Goal: Information Seeking & Learning: Learn about a topic

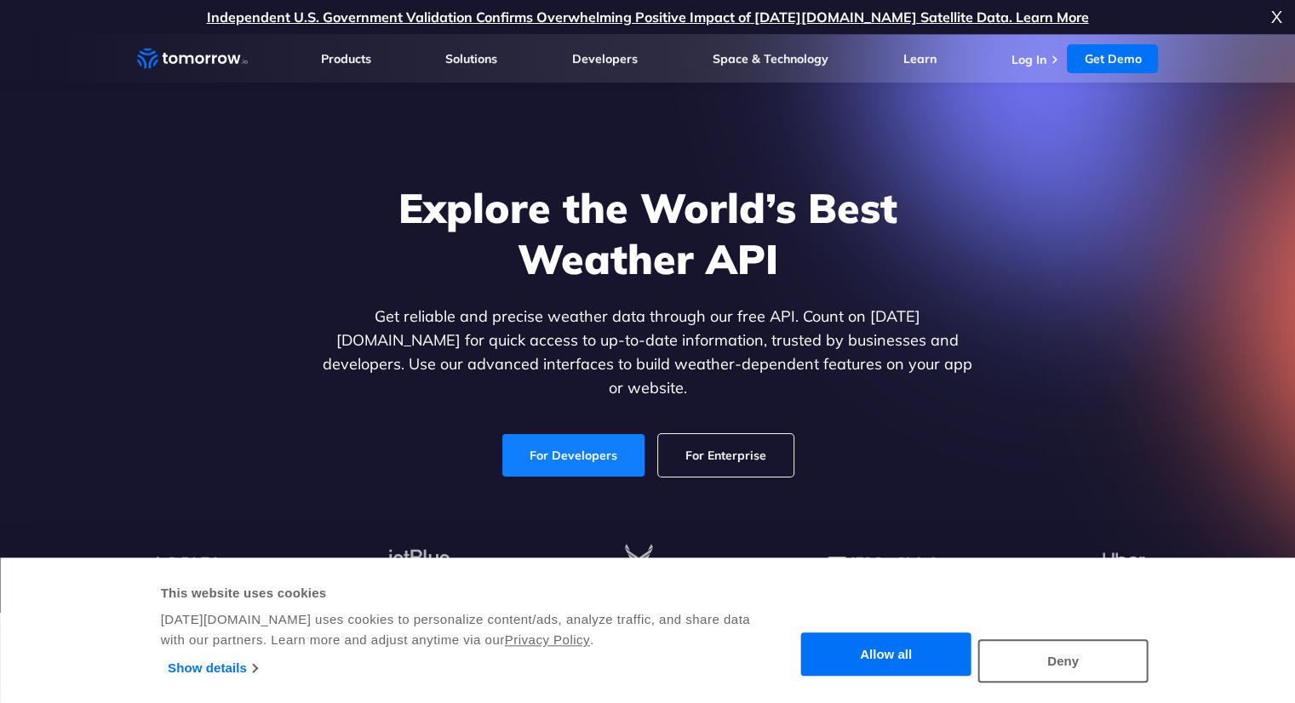
click at [582, 434] on link "For Developers" at bounding box center [573, 455] width 142 height 43
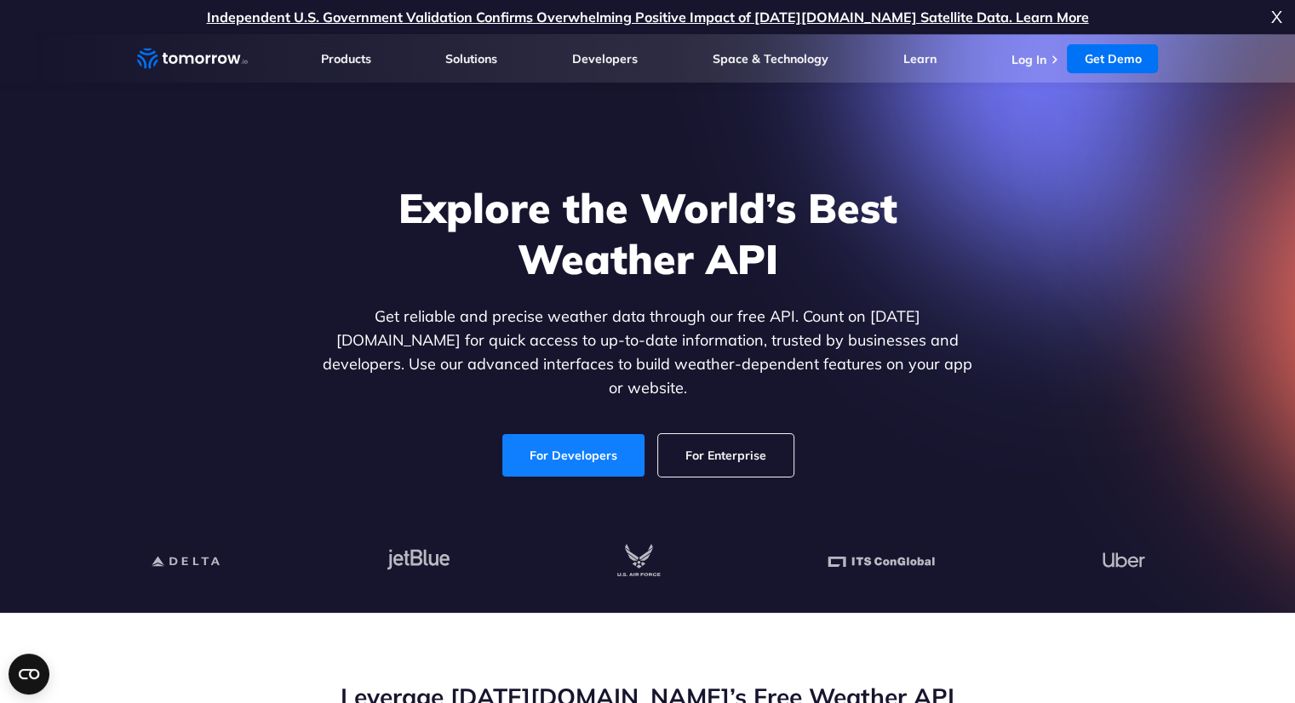
click at [582, 434] on link "For Developers" at bounding box center [573, 455] width 142 height 43
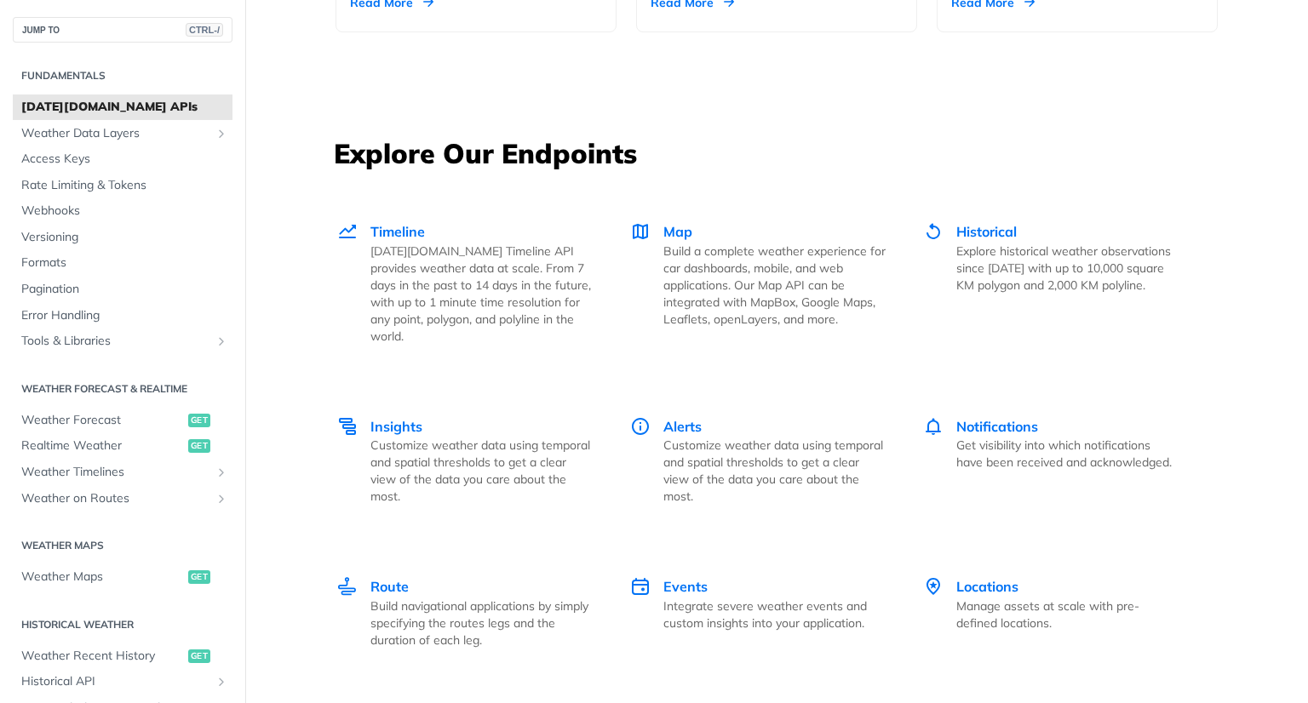
scroll to position [2237, 0]
click at [90, 445] on span "Realtime Weather" at bounding box center [102, 446] width 163 height 17
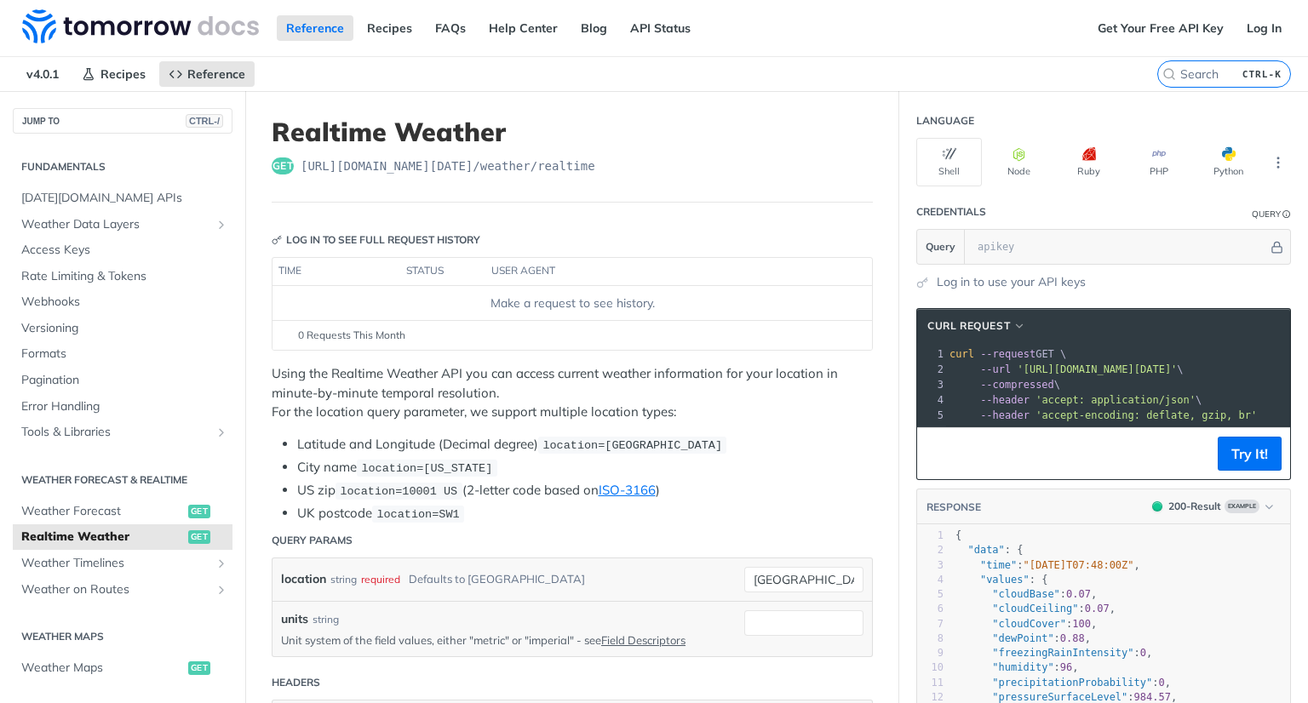
scroll to position [136, 0]
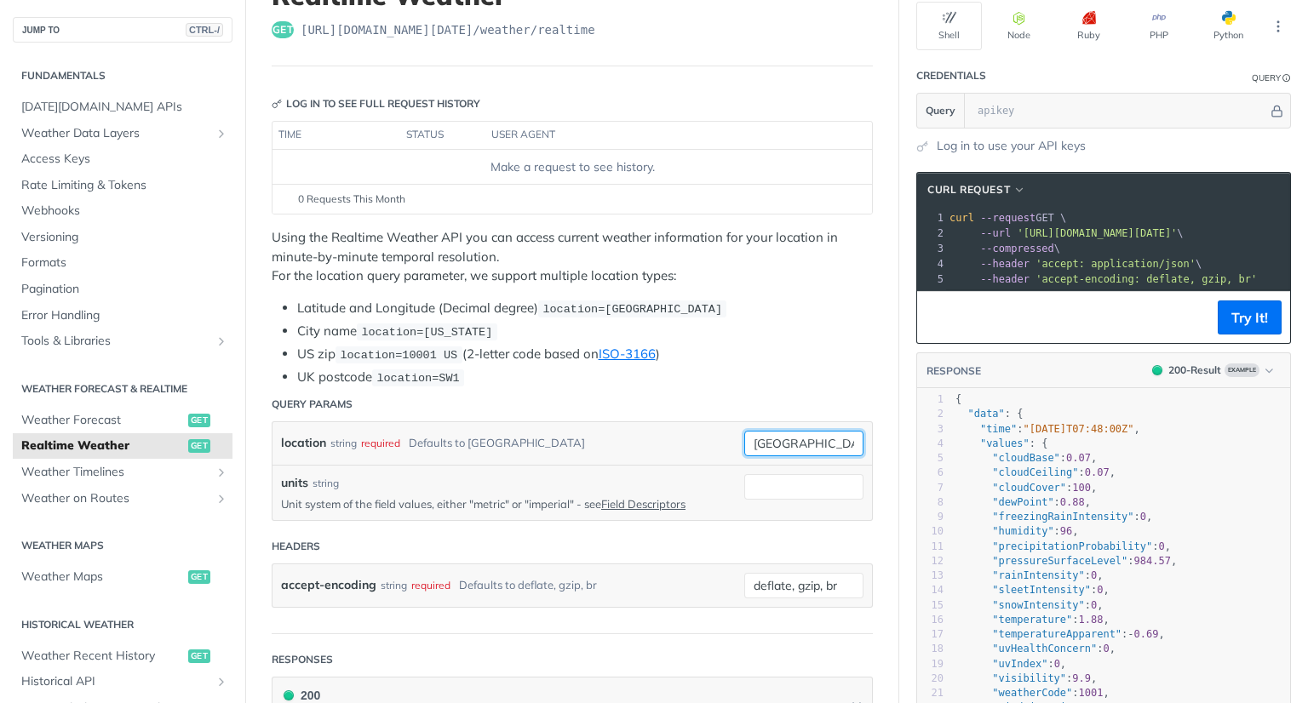
click at [766, 435] on input "[GEOGRAPHIC_DATA]" at bounding box center [803, 444] width 119 height 26
click at [766, 435] on input "toronto" at bounding box center [803, 444] width 119 height 26
type input "l"
type input "L"
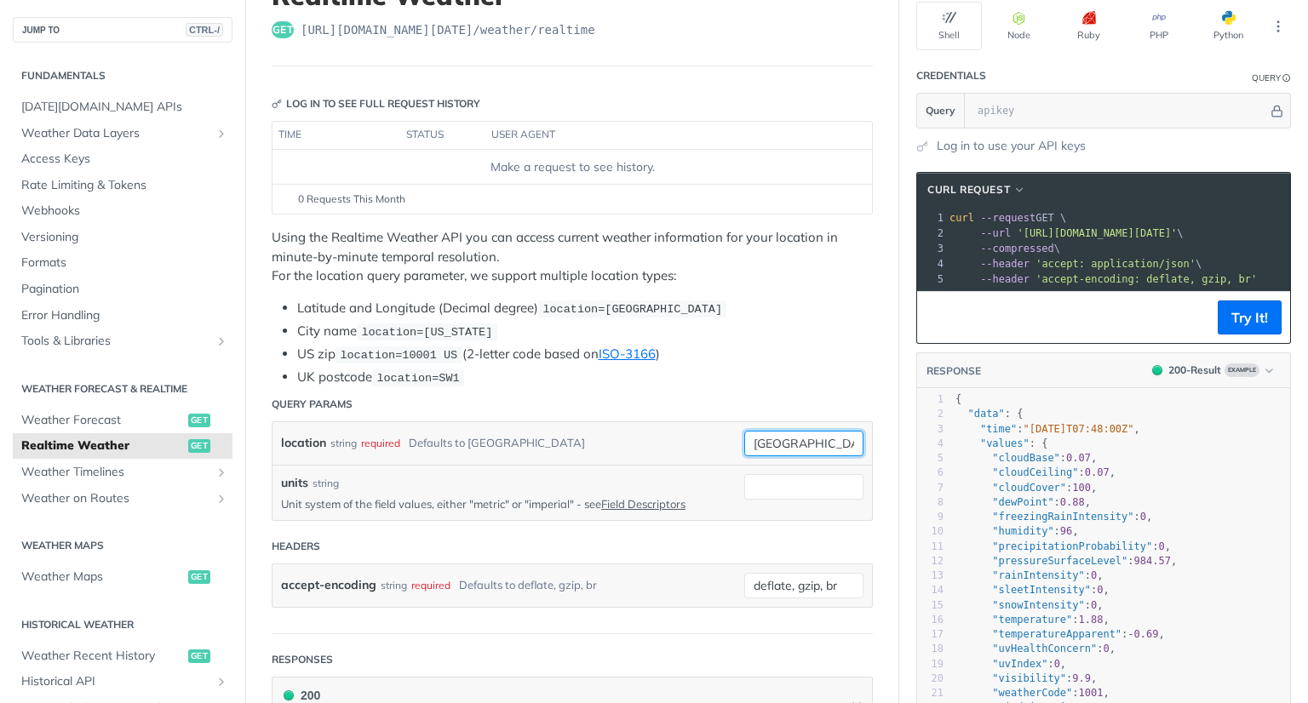
type input "lexington"
click at [624, 403] on header "Query Params" at bounding box center [572, 404] width 601 height 34
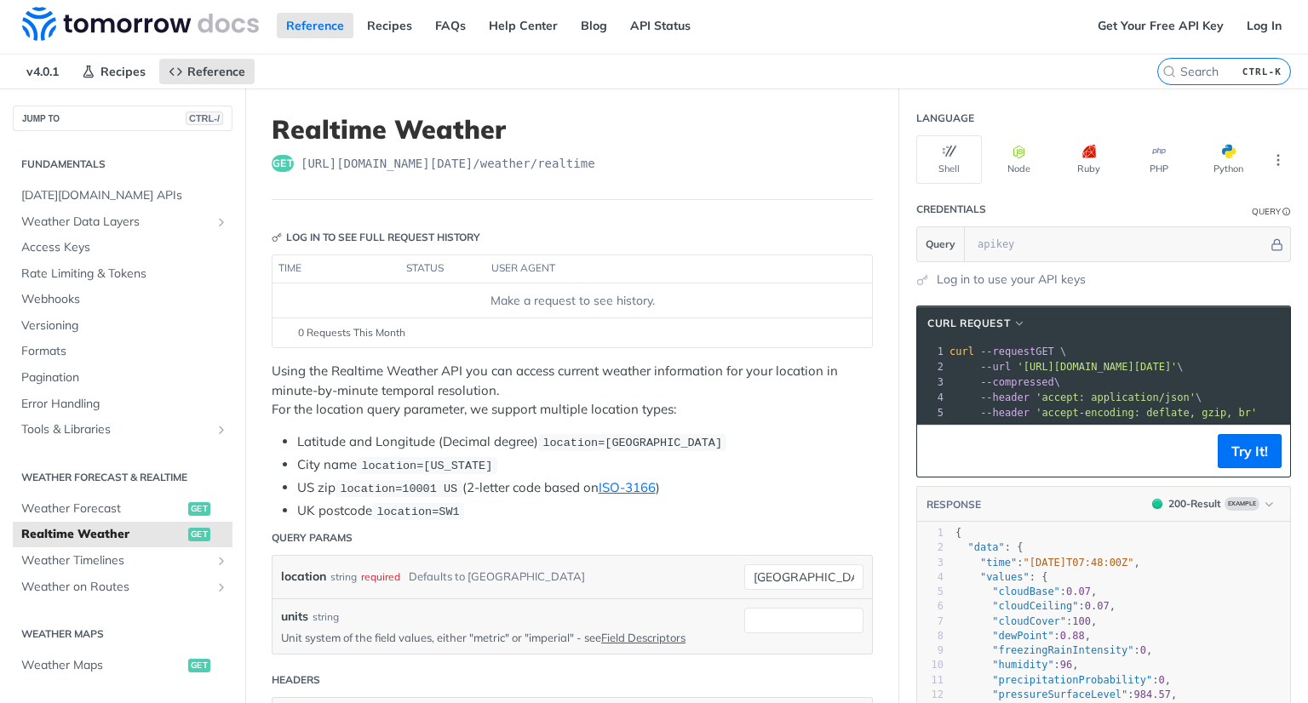
scroll to position [0, 0]
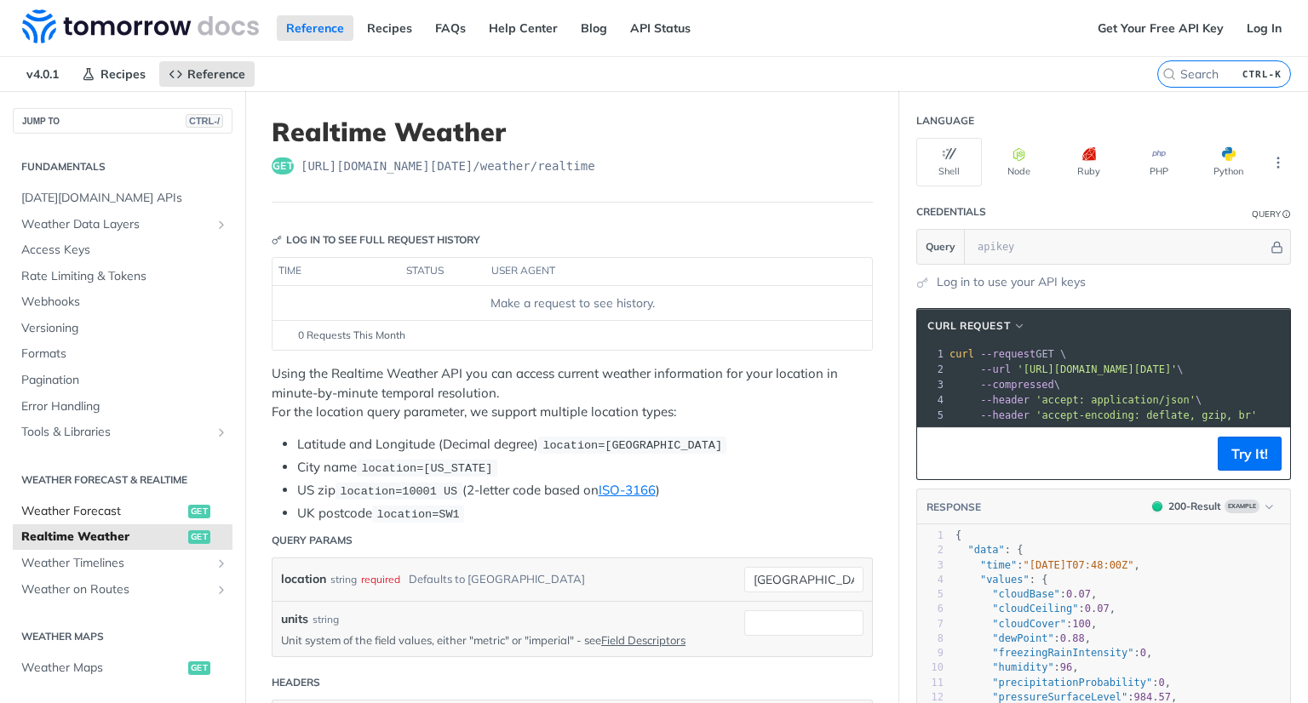
click at [89, 519] on link "Weather Forecast get" at bounding box center [123, 512] width 220 height 26
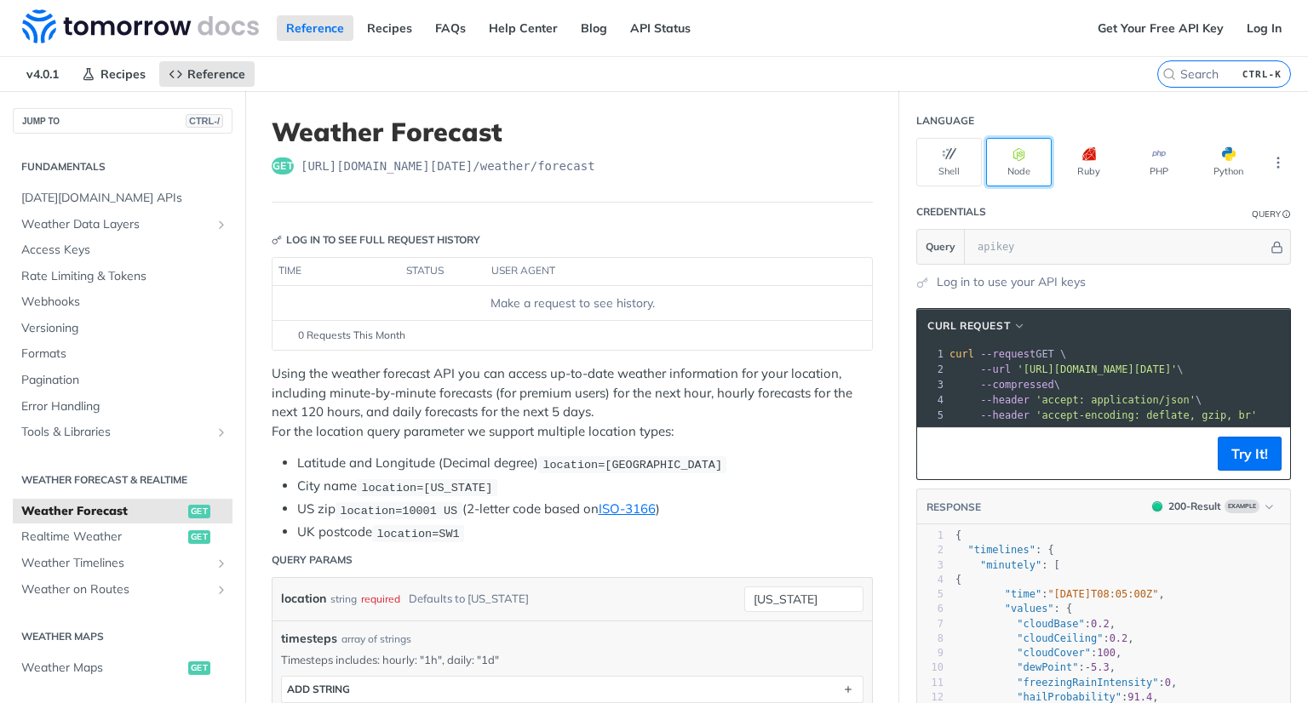
click at [1019, 157] on button "Node" at bounding box center [1019, 162] width 66 height 49
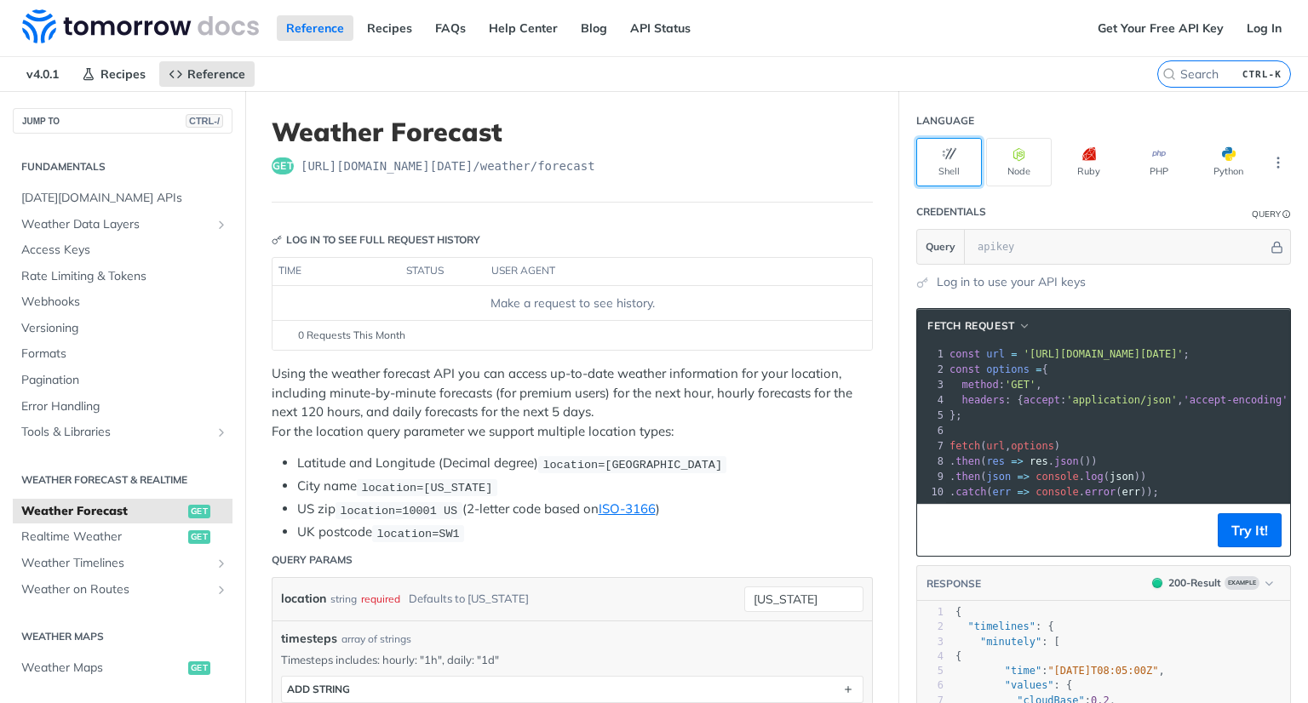
click at [964, 158] on button "Shell" at bounding box center [949, 162] width 66 height 49
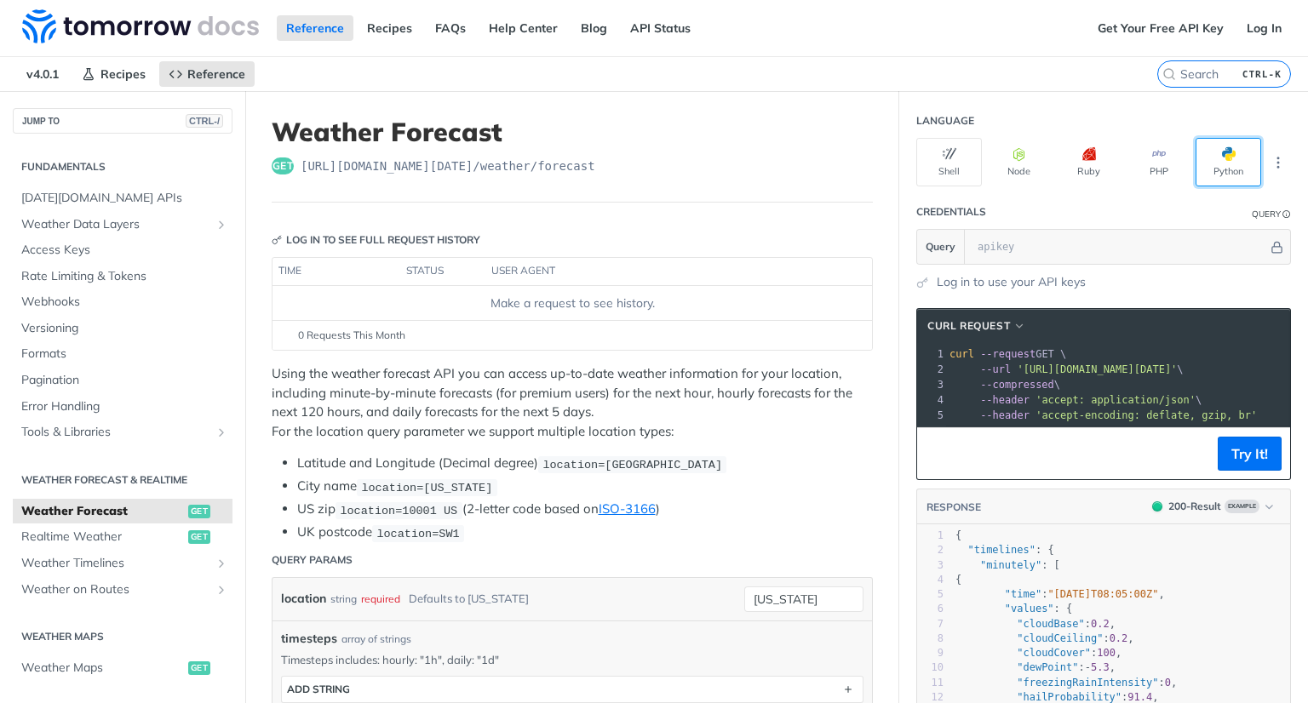
click at [1216, 163] on button "Python" at bounding box center [1228, 162] width 66 height 49
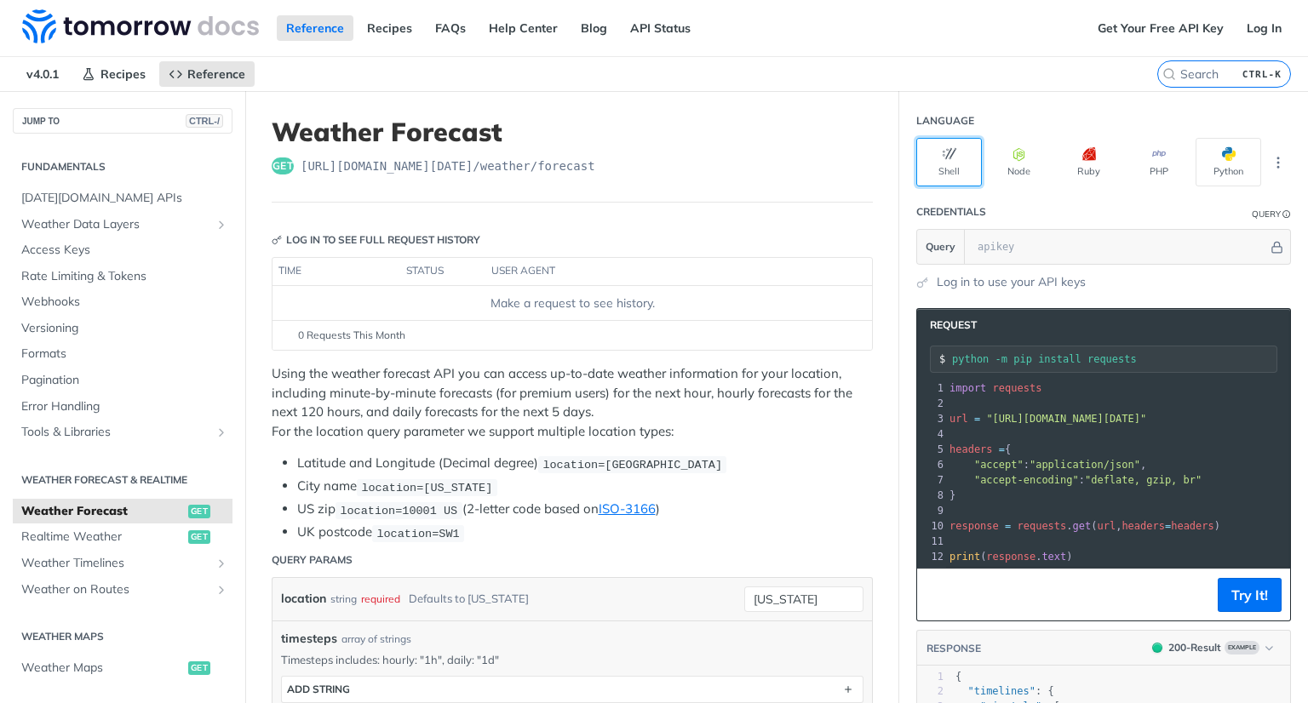
click at [931, 163] on button "Shell" at bounding box center [949, 162] width 66 height 49
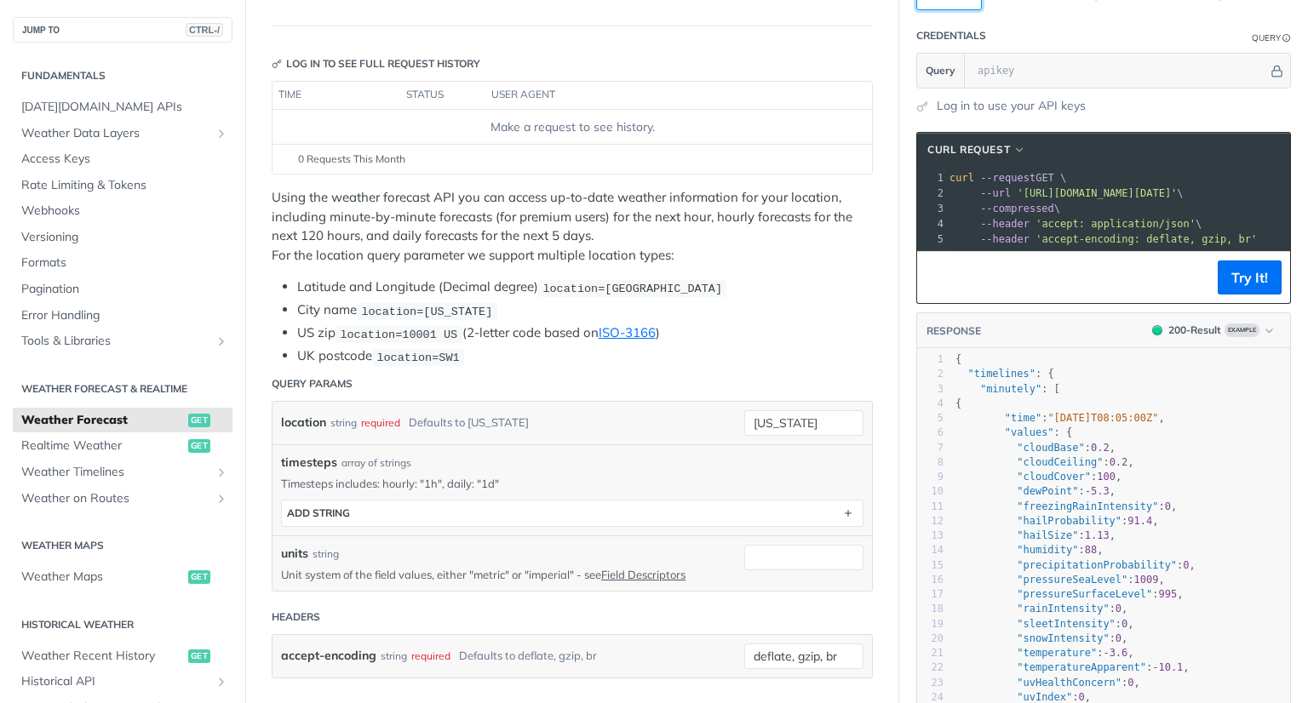
scroll to position [177, 0]
click at [764, 328] on li "US zip location=10001 US (2-letter code based on ISO-3166 )" at bounding box center [584, 333] width 575 height 20
click at [102, 449] on span "Realtime Weather" at bounding box center [102, 446] width 163 height 17
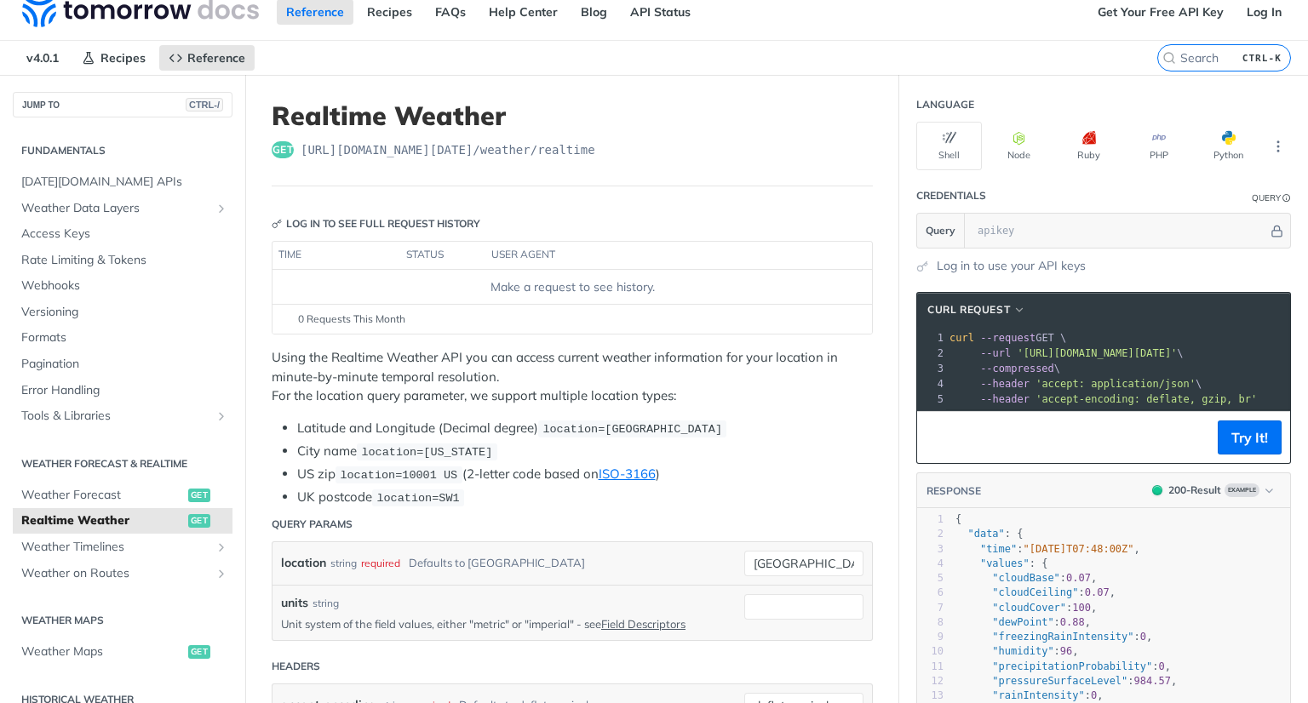
scroll to position [0, 82]
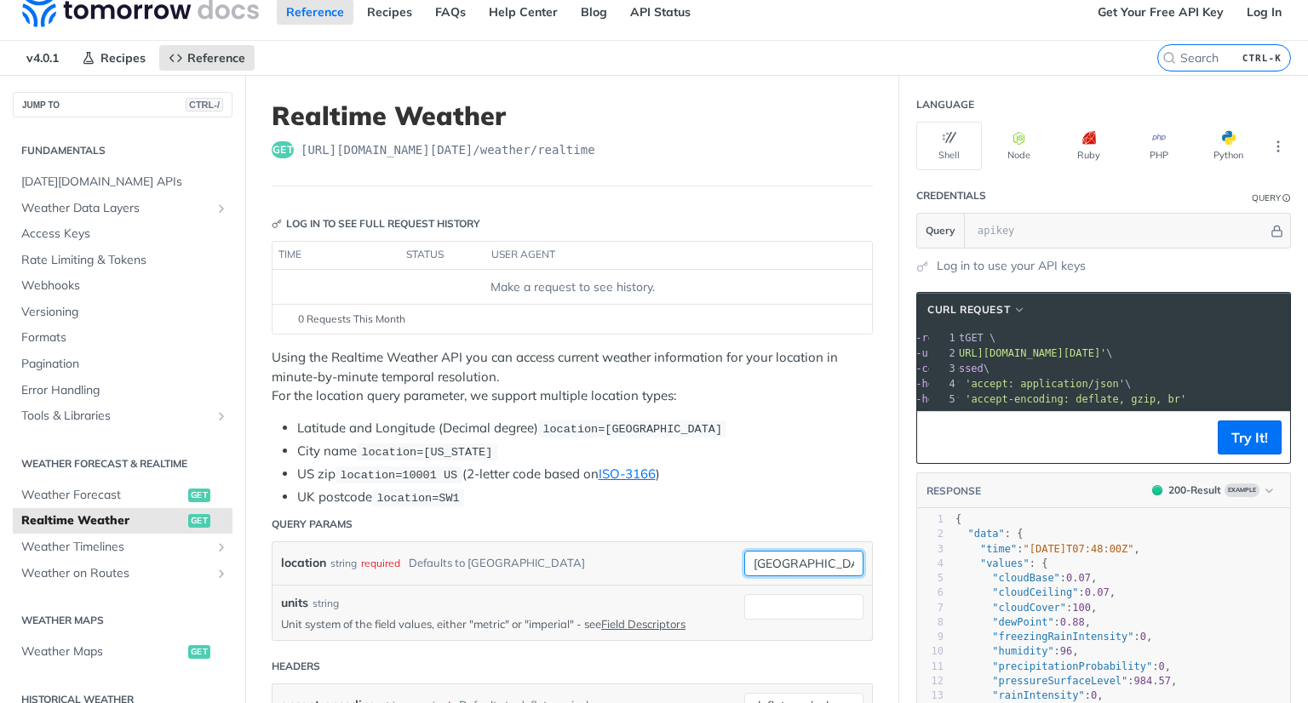
click at [795, 563] on input "toronto" at bounding box center [803, 564] width 119 height 26
click at [413, 471] on span "location=10001 US" at bounding box center [398, 475] width 117 height 13
click at [760, 558] on input "toronto" at bounding box center [803, 564] width 119 height 26
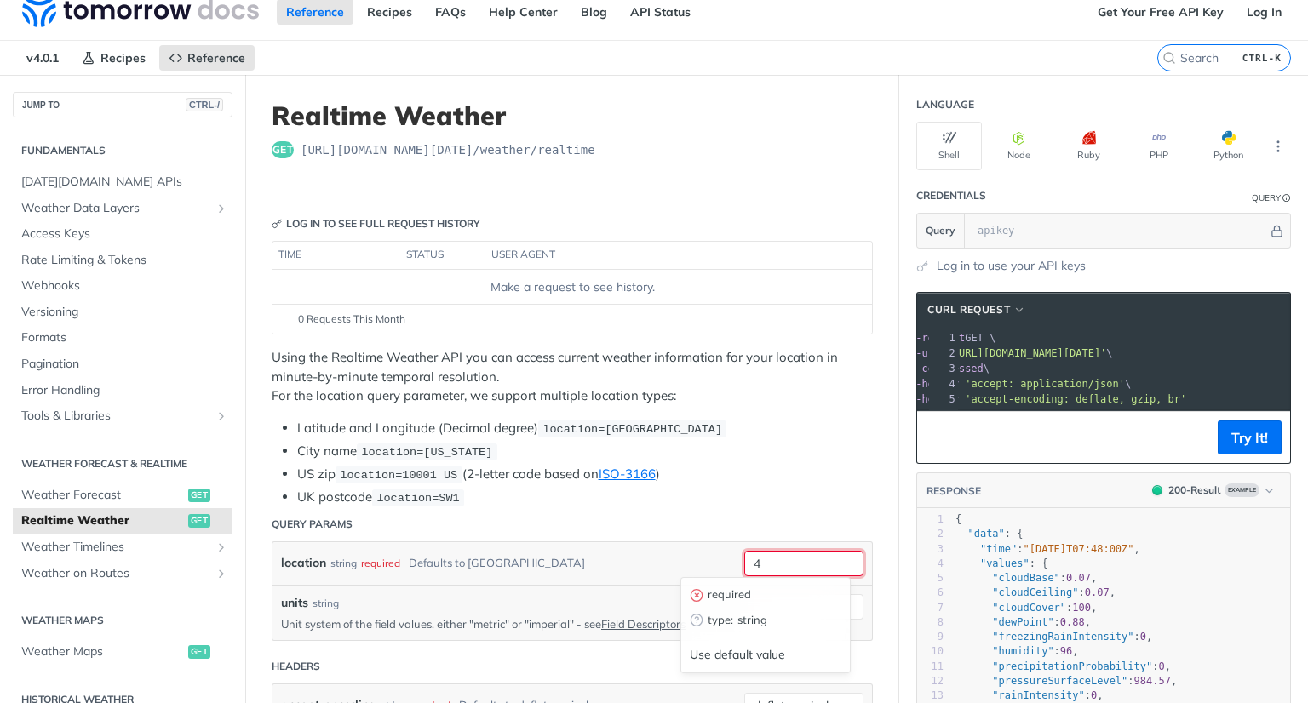
scroll to position [0, 48]
type input "40353"
click at [637, 542] on div "location string required Defaults to toronto 40353 required type : string Use d…" at bounding box center [571, 563] width 599 height 43
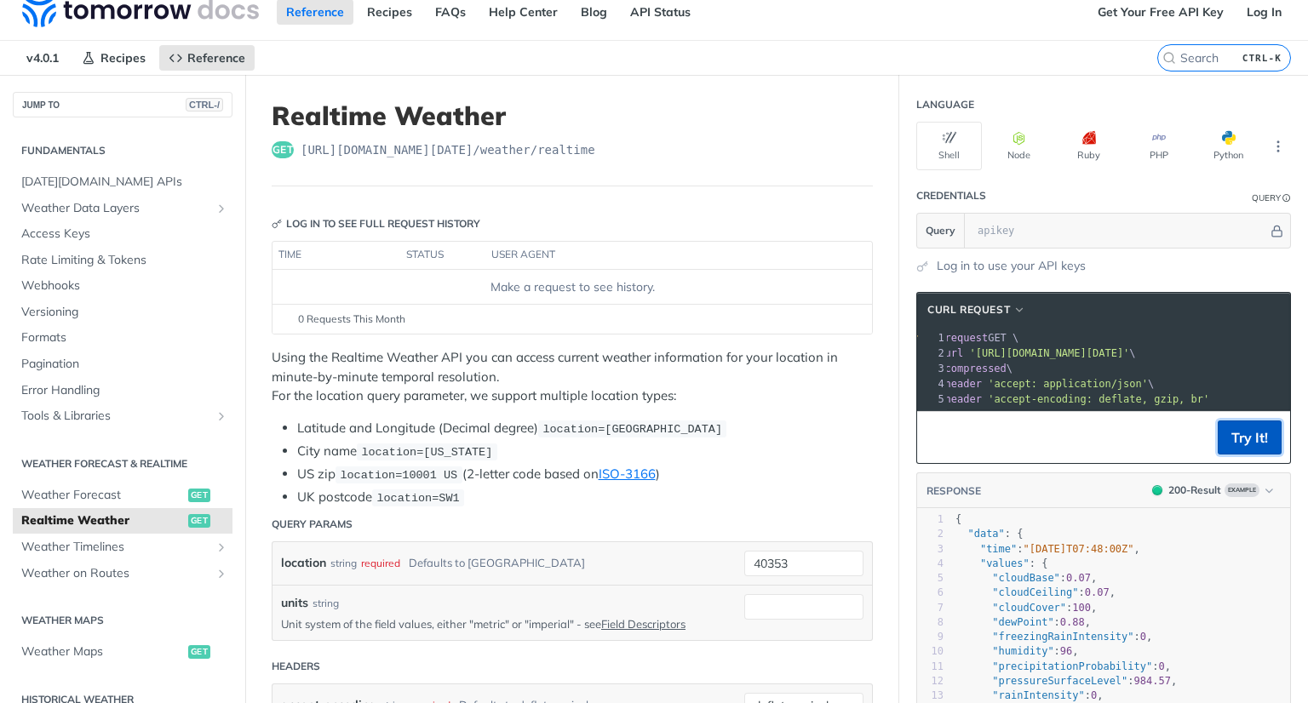
click at [1239, 444] on button "Try It!" at bounding box center [1249, 438] width 64 height 34
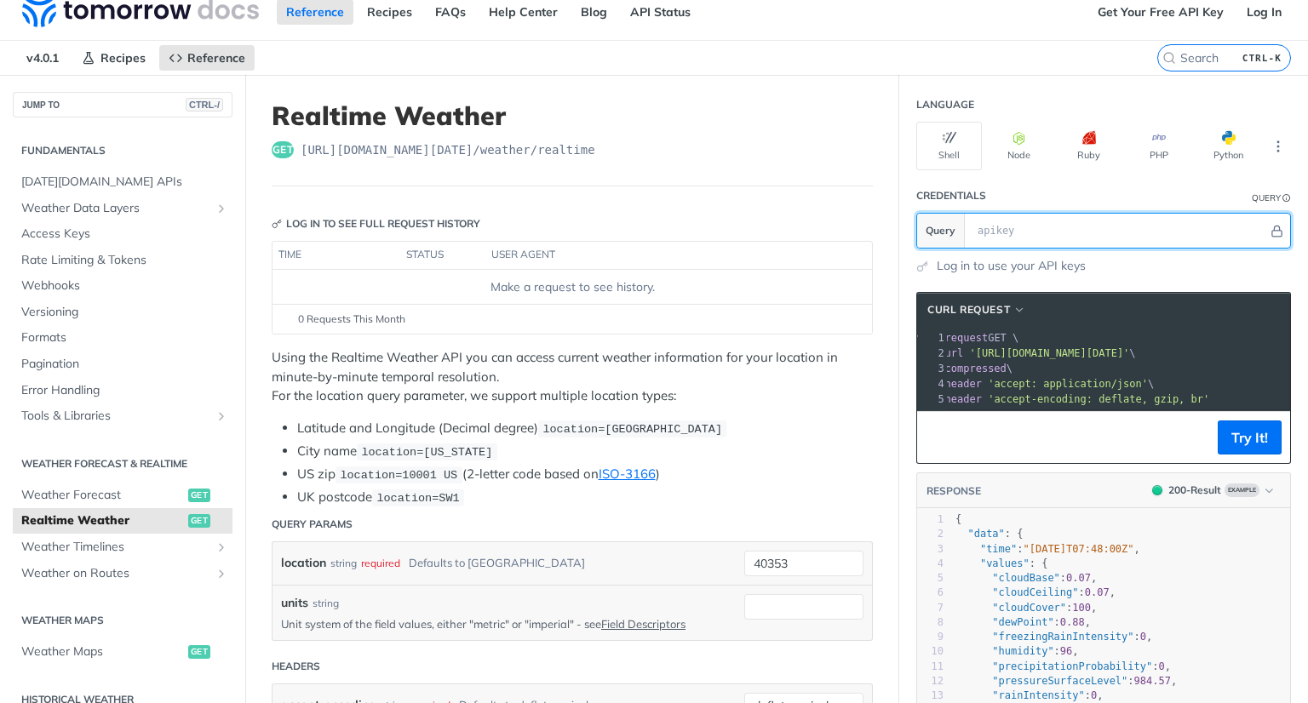
click at [1032, 230] on input "text" at bounding box center [1118, 231] width 299 height 34
type input "apikey"
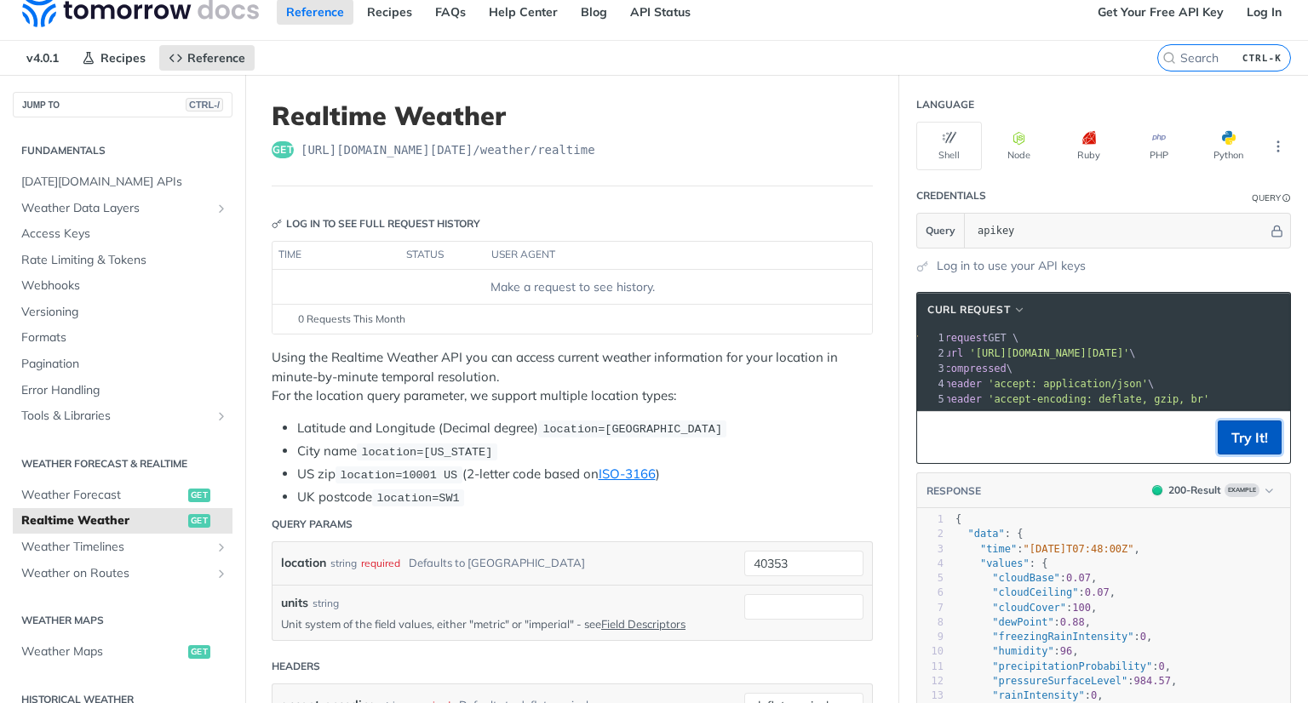
click at [1253, 455] on button "Try It!" at bounding box center [1249, 438] width 64 height 34
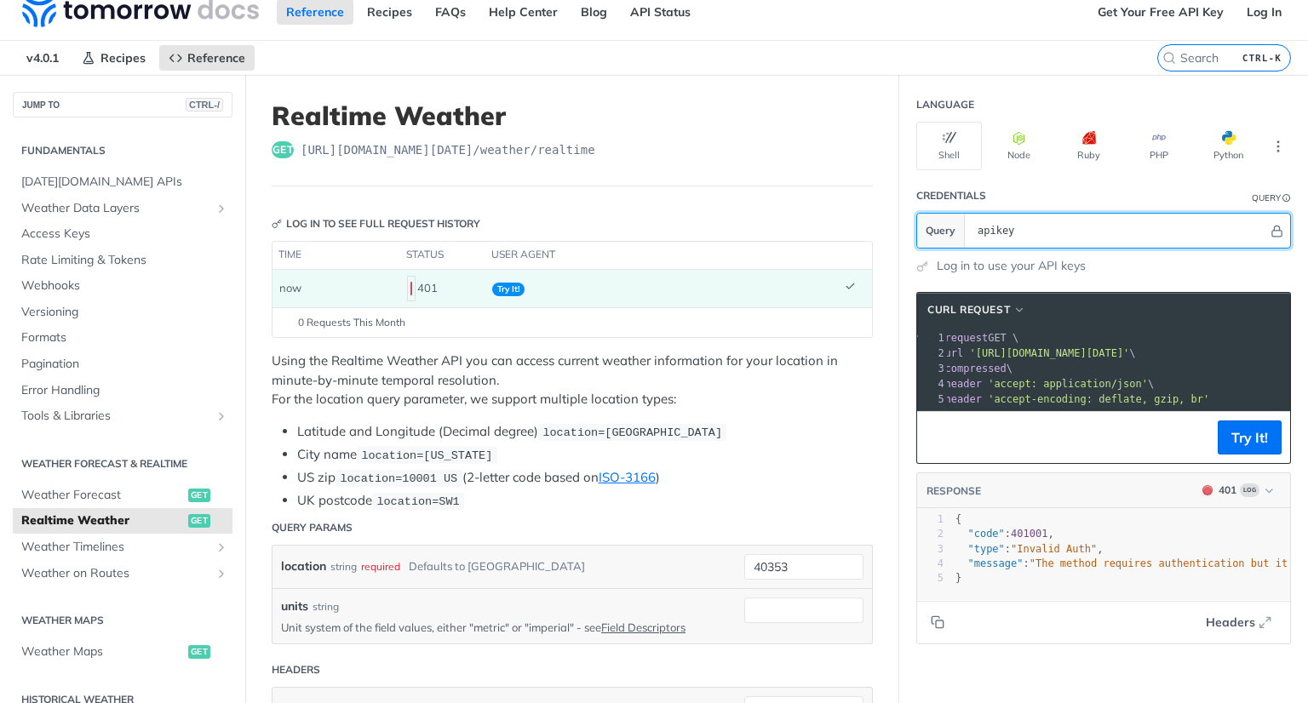
click at [1042, 233] on input "apikey" at bounding box center [1118, 231] width 299 height 34
click at [1272, 227] on icon "Hide" at bounding box center [1276, 231] width 9 height 11
click at [1272, 227] on icon "Show" at bounding box center [1277, 231] width 11 height 12
click at [1273, 227] on icon "Hide" at bounding box center [1277, 231] width 9 height 11
click at [504, 289] on span "Try It!" at bounding box center [508, 290] width 32 height 14
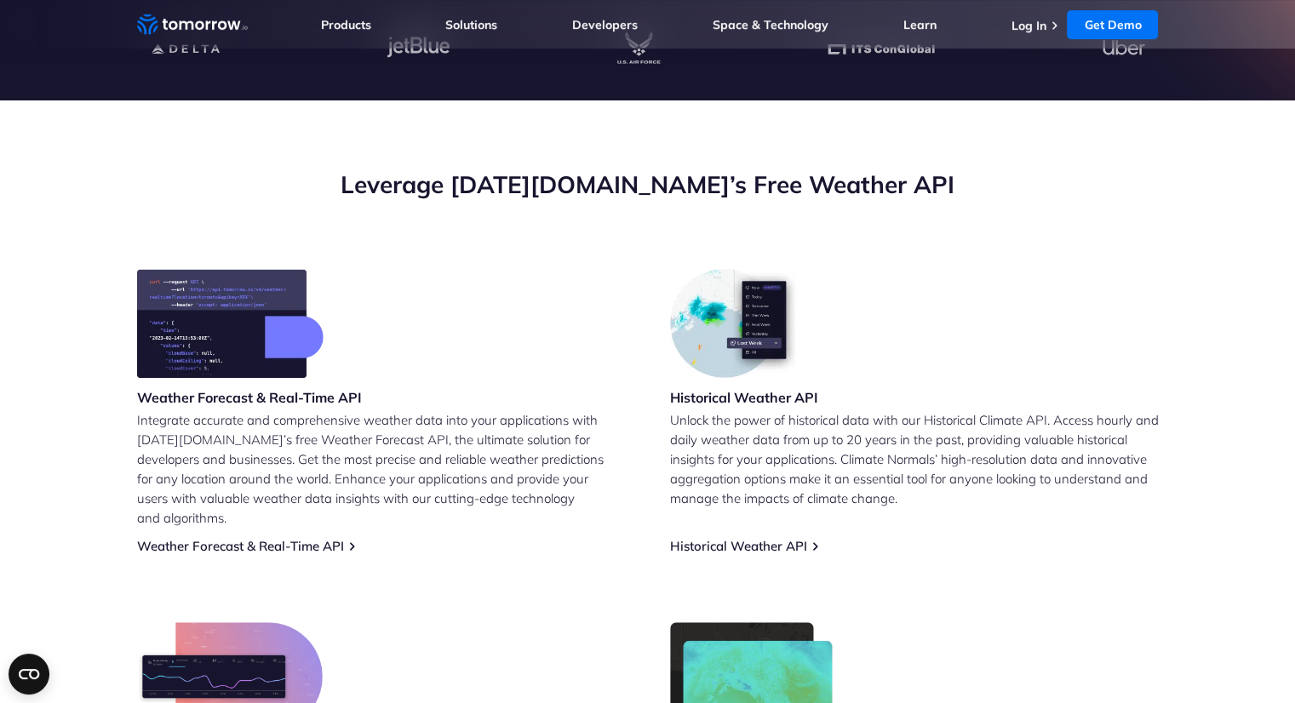
scroll to position [514, 0]
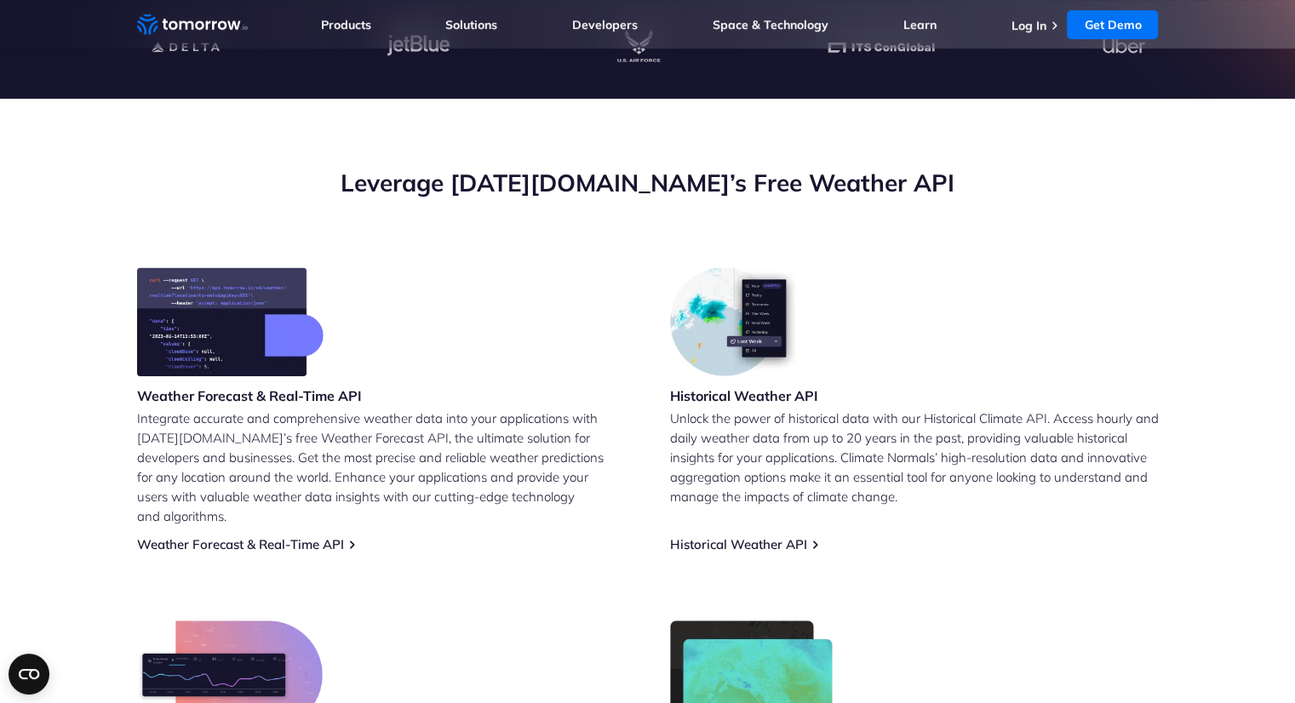
click at [214, 324] on img at bounding box center [230, 321] width 186 height 109
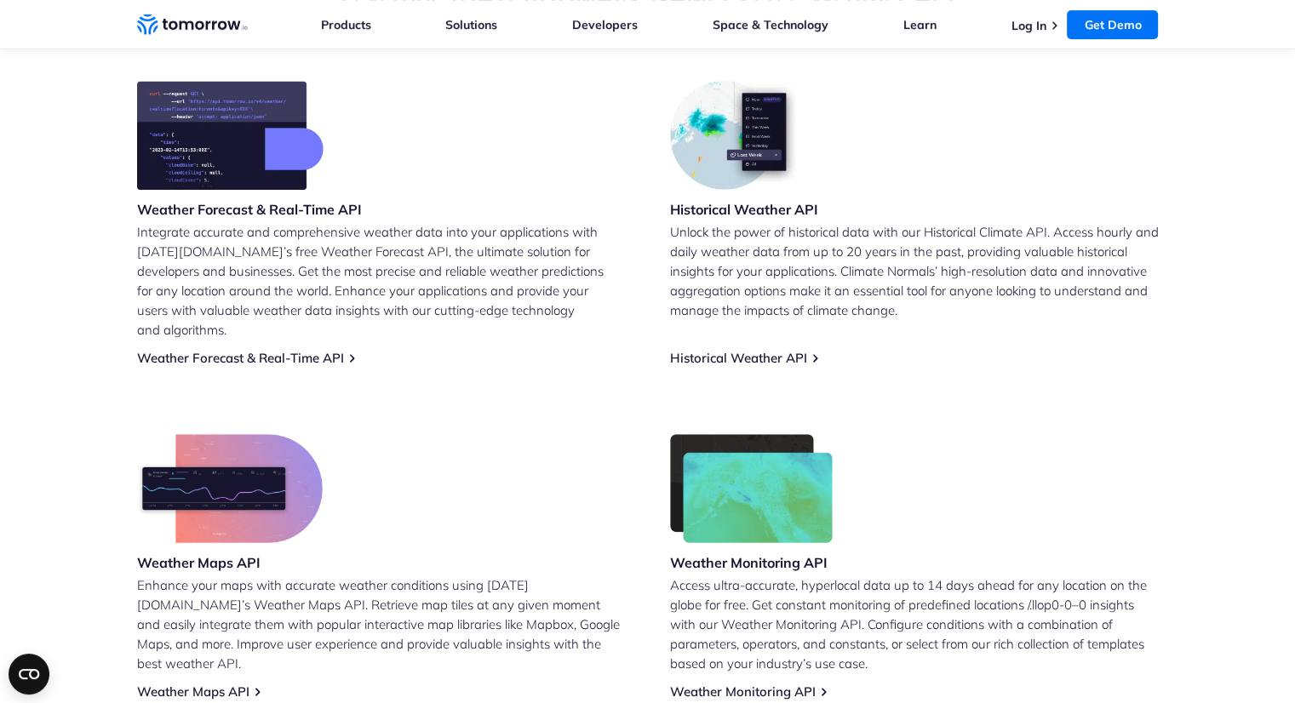
scroll to position [691, 0]
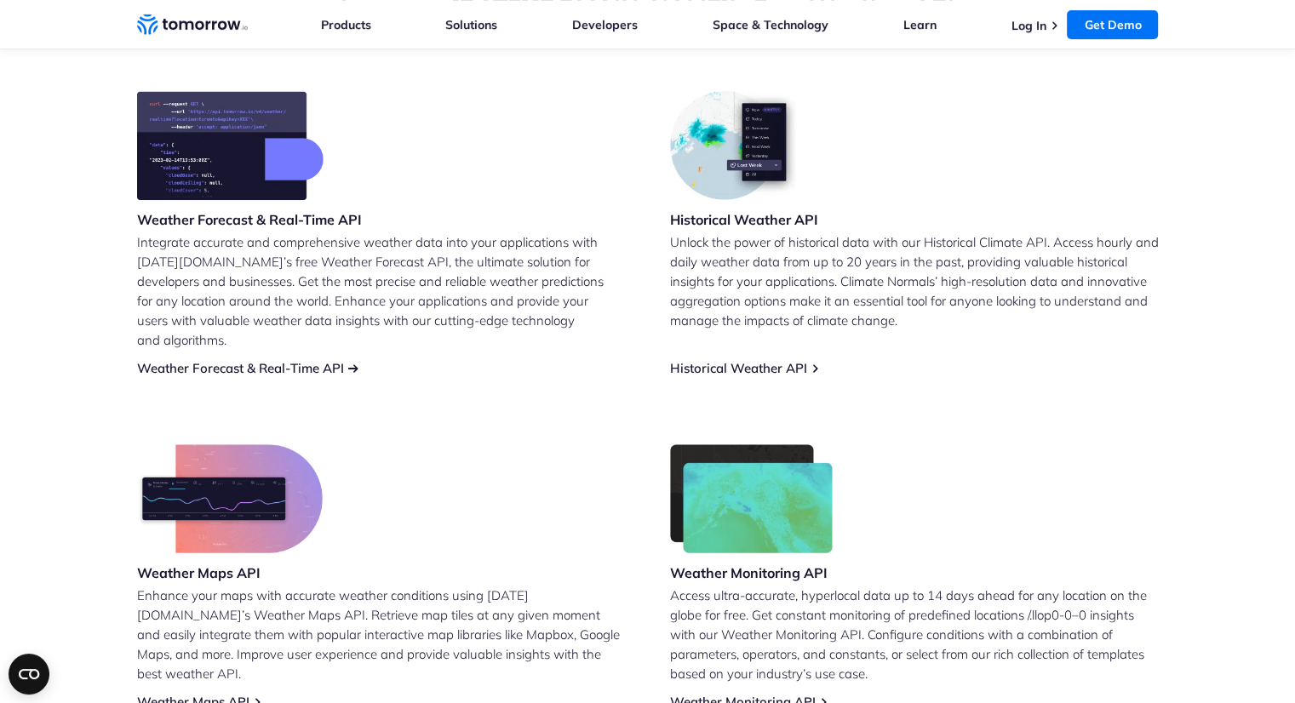
click at [295, 360] on link "Weather Forecast & Real-Time API" at bounding box center [240, 368] width 207 height 16
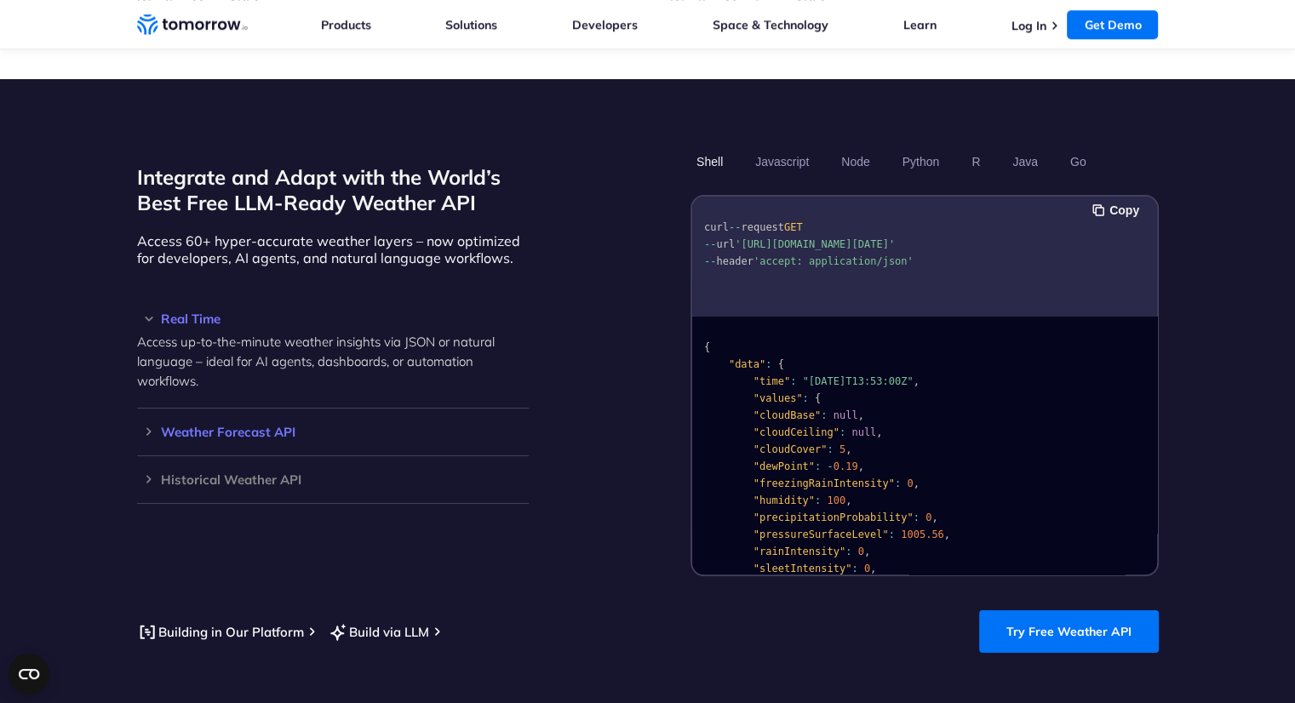
scroll to position [1392, 0]
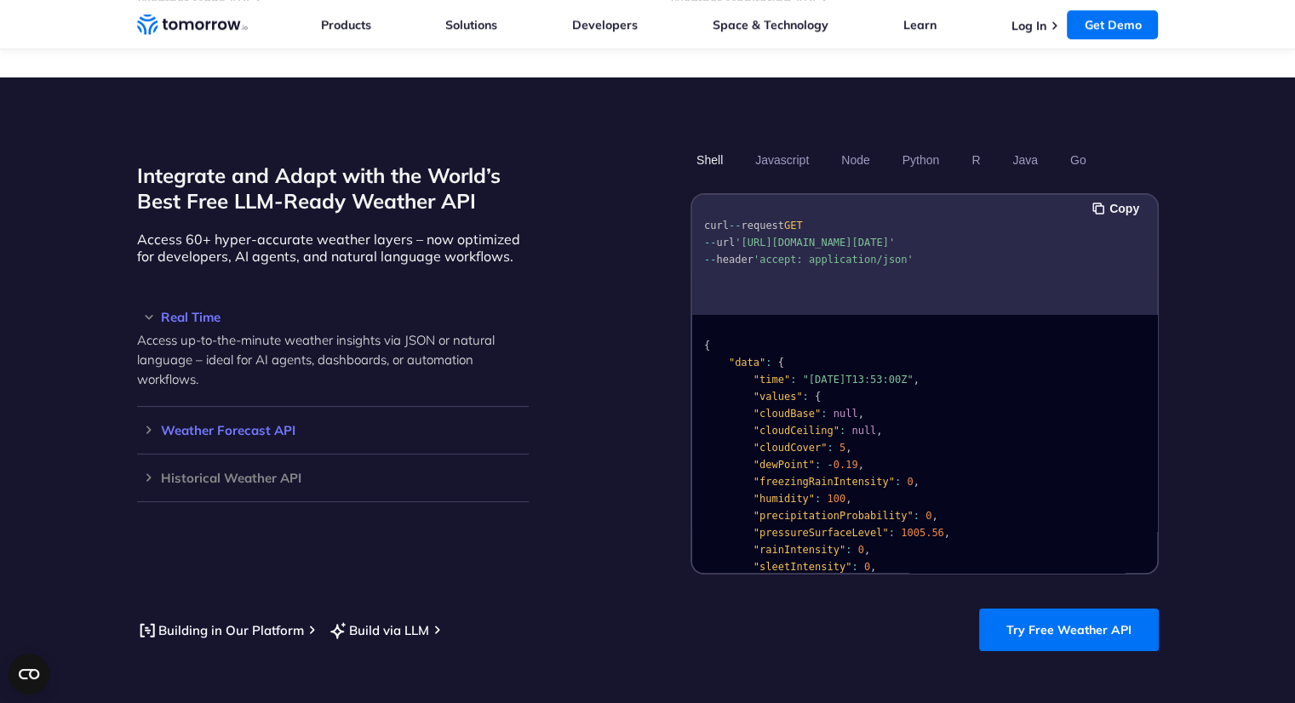
click at [204, 424] on h3 "Weather Forecast API" at bounding box center [333, 430] width 392 height 13
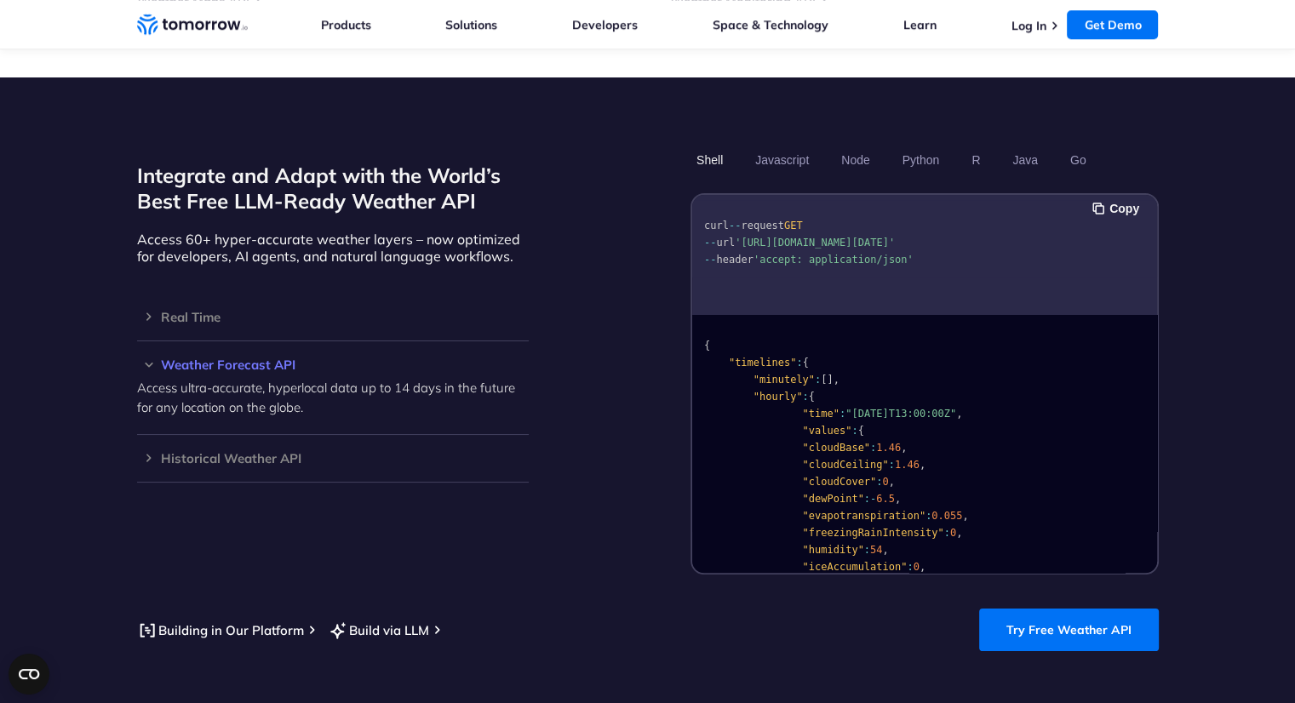
click at [197, 371] on div "Access ultra-accurate, hyperlocal data up to 14 days in the future for any loca…" at bounding box center [333, 394] width 392 height 46
click at [1088, 609] on link "Try Free Weather API" at bounding box center [1069, 630] width 180 height 43
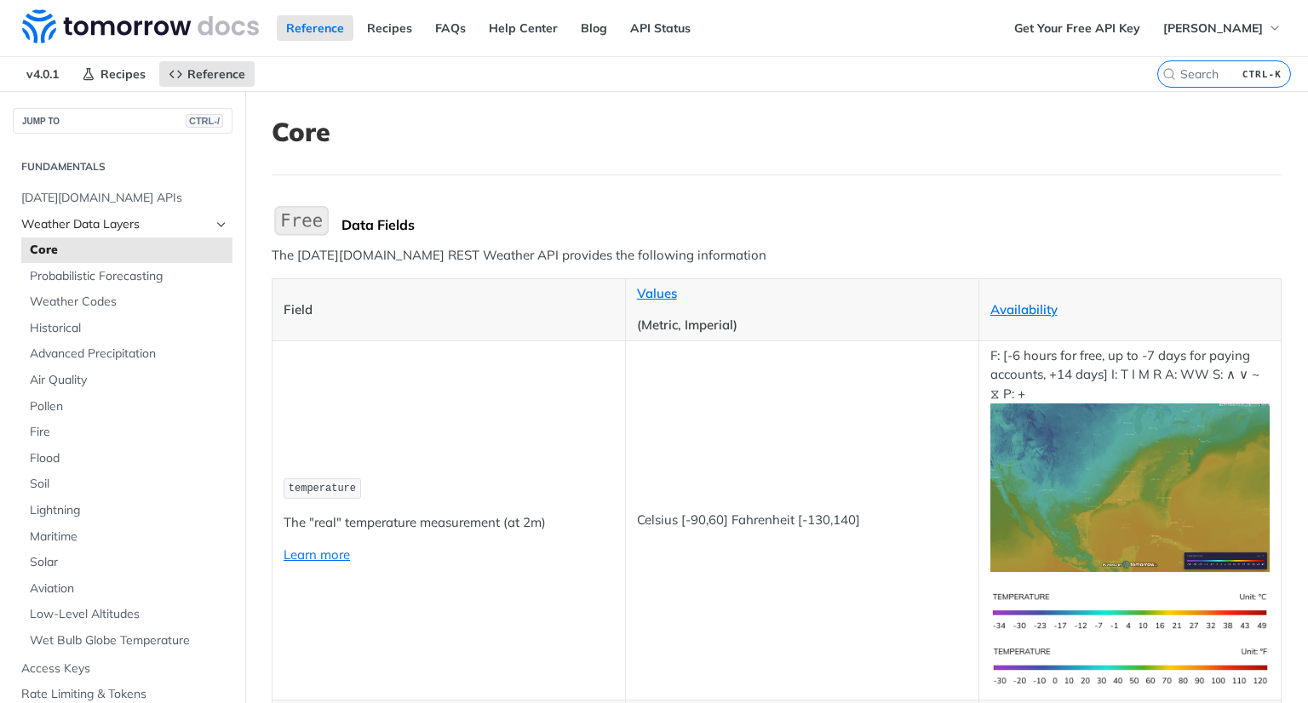
click at [82, 222] on span "Weather Data Layers" at bounding box center [115, 224] width 189 height 17
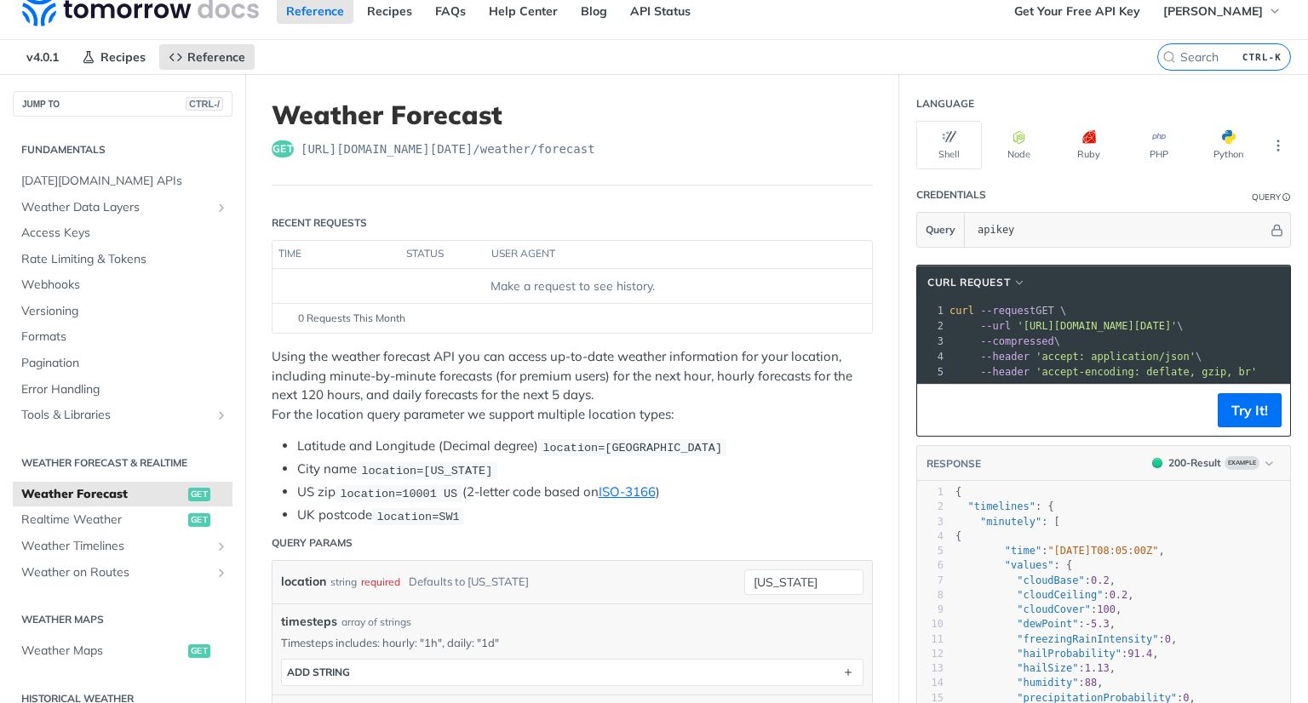
scroll to position [15, 0]
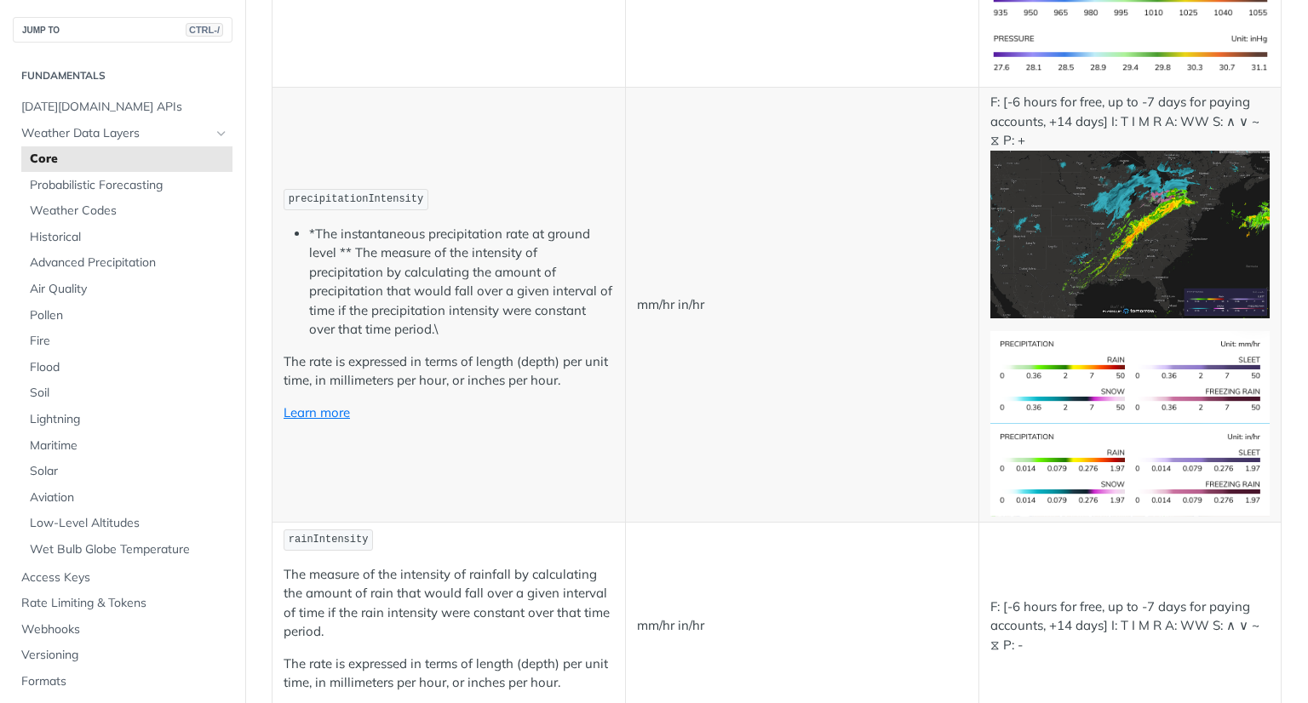
scroll to position [2939, 0]
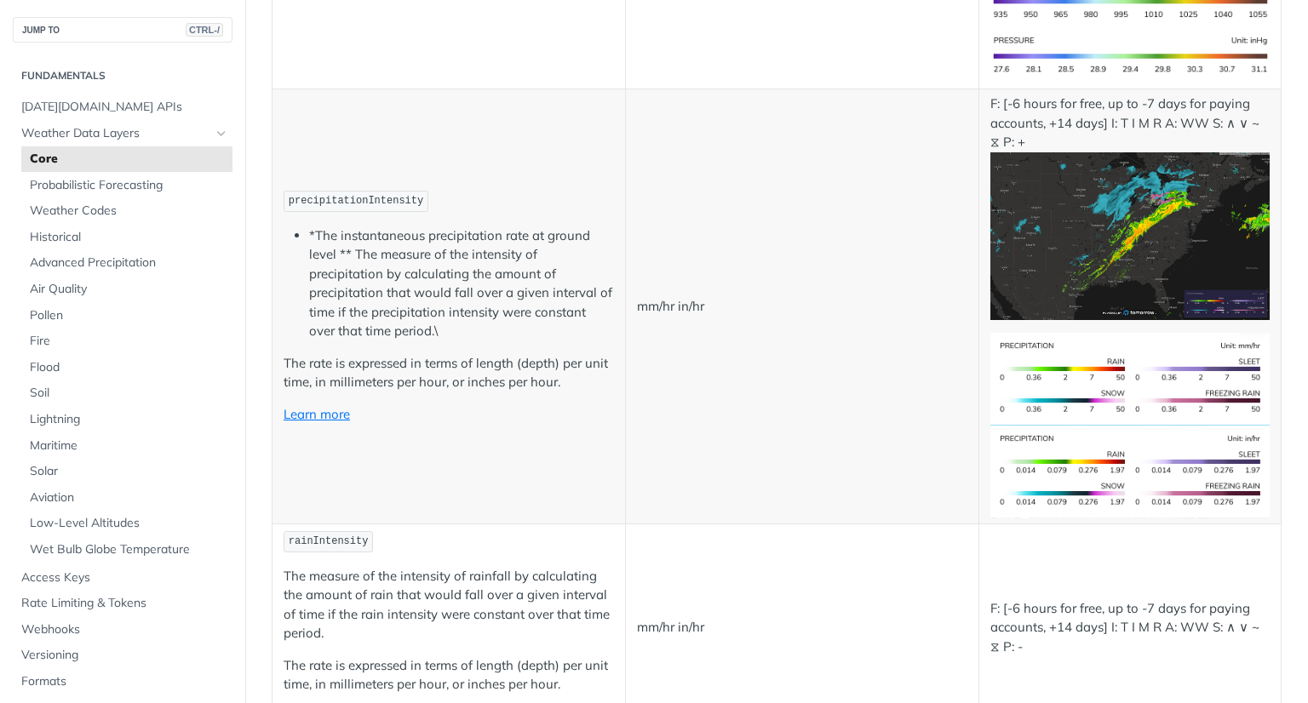
click at [1146, 346] on img "Expand image" at bounding box center [1130, 379] width 280 height 93
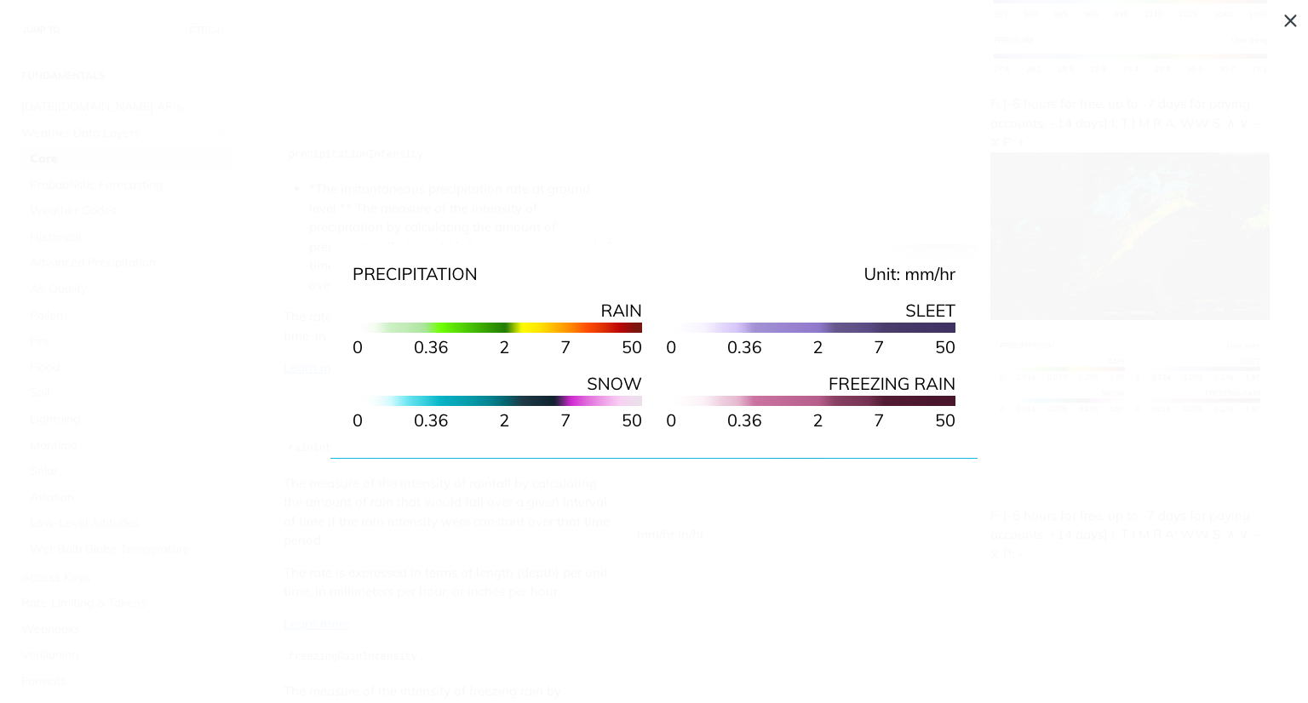
click at [879, 317] on img "Collapse image" at bounding box center [653, 351] width 647 height 215
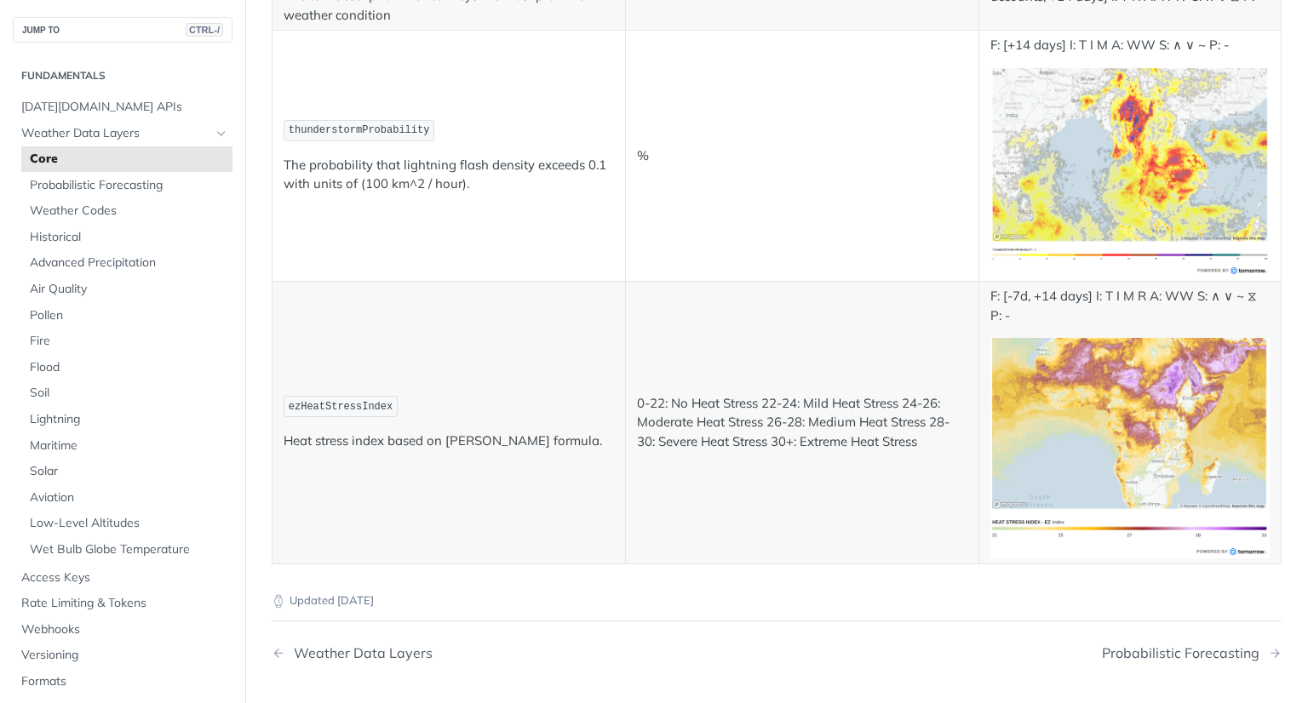
scroll to position [8805, 0]
